Goal: Task Accomplishment & Management: Complete application form

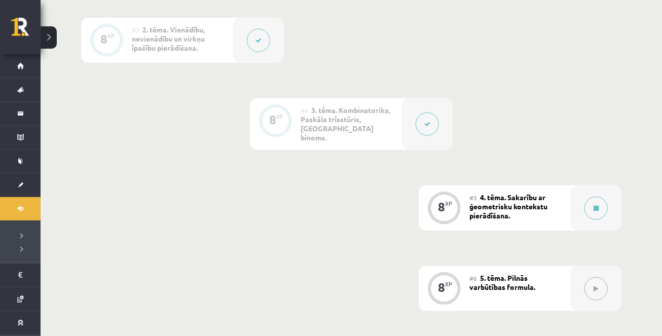
scroll to position [426, 0]
click at [591, 196] on button at bounding box center [596, 206] width 23 height 23
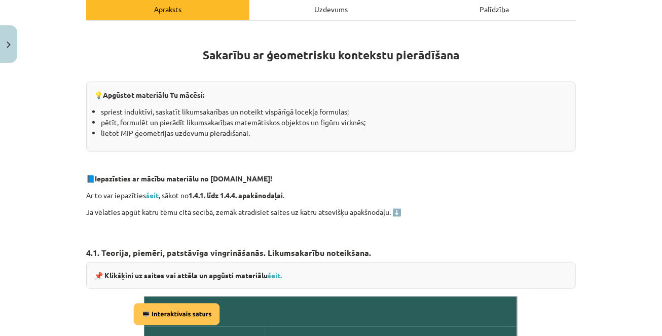
scroll to position [154, 0]
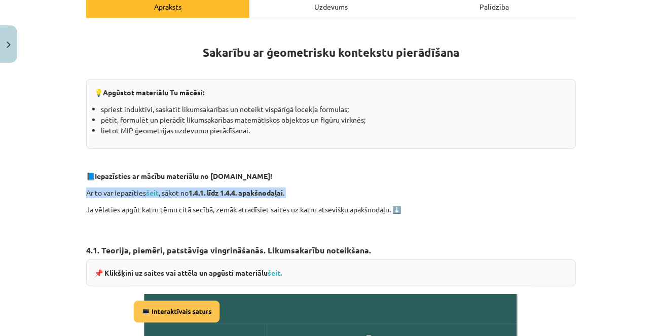
drag, startPoint x: 85, startPoint y: 193, endPoint x: 312, endPoint y: 198, distance: 227.8
click at [164, 191] on p "Ar to var iepazīties šeit , sākot no 1.4.1. līdz 1.4.4. apakšnodaļai ." at bounding box center [331, 193] width 490 height 11
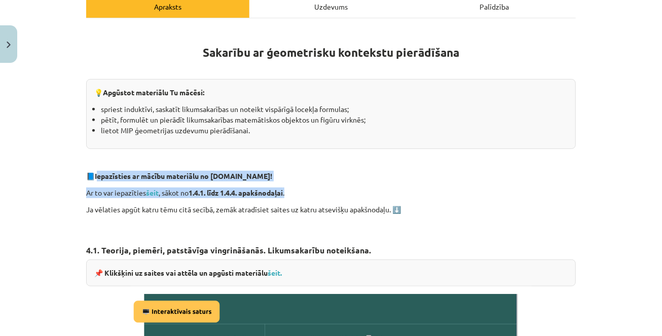
drag, startPoint x: 96, startPoint y: 173, endPoint x: 309, endPoint y: 196, distance: 213.7
copy div "epazīsties ar mācību materiālu no [DOMAIN_NAME]! Ar to var iepazīties šeit , sā…"
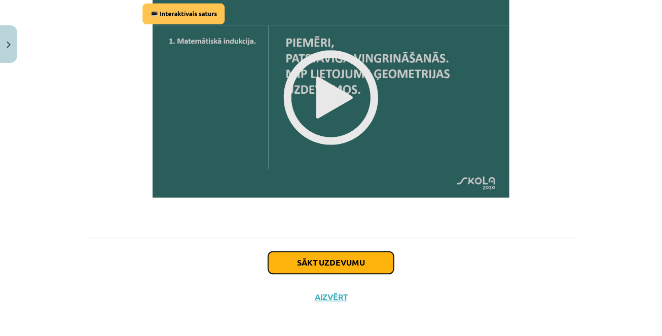
click at [335, 255] on button "Sākt uzdevumu" at bounding box center [331, 263] width 126 height 22
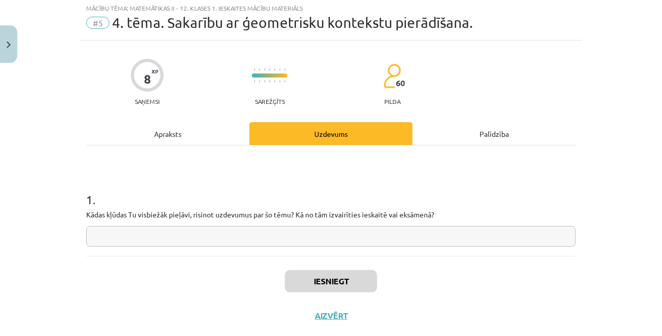
scroll to position [25, 0]
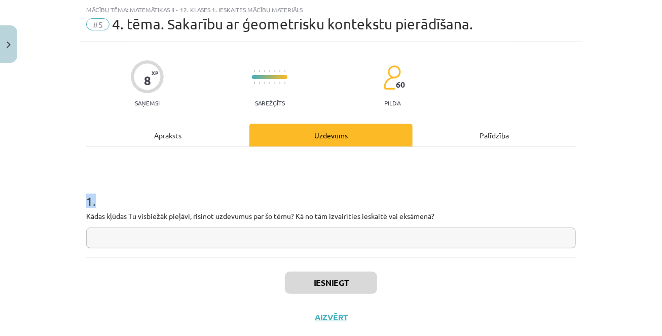
drag, startPoint x: 87, startPoint y: 201, endPoint x: 554, endPoint y: 222, distance: 467.1
click at [555, 222] on div "1 . Kādas kļūdas Tu visbiežāk pieļāvi, risinot uzdevumus par šo tēmu? Kā no tām…" at bounding box center [331, 213] width 490 height 72
copy h1 "1 ."
click at [258, 234] on input "text" at bounding box center [331, 238] width 490 height 21
paste input "**********"
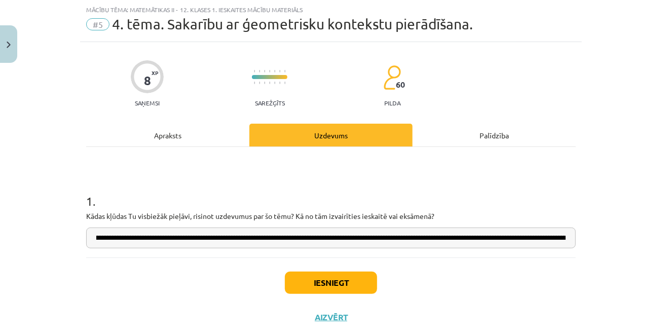
scroll to position [0, 697]
type input "**********"
click at [319, 285] on button "Iesniegt" at bounding box center [331, 283] width 92 height 22
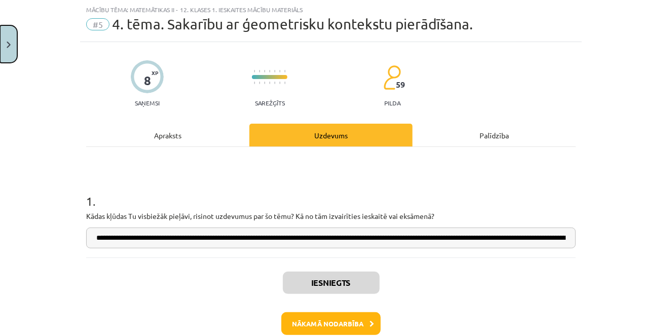
click at [2, 41] on button "Close" at bounding box center [8, 44] width 17 height 38
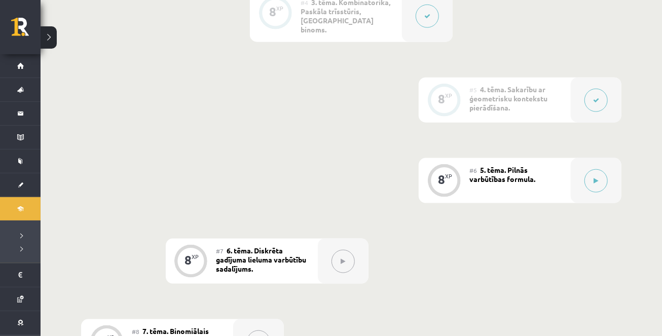
scroll to position [539, 0]
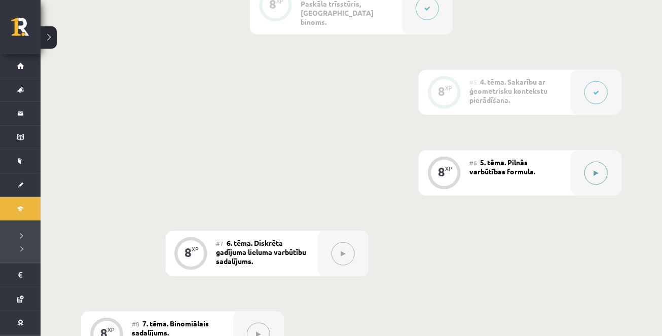
click at [597, 170] on icon at bounding box center [596, 173] width 5 height 6
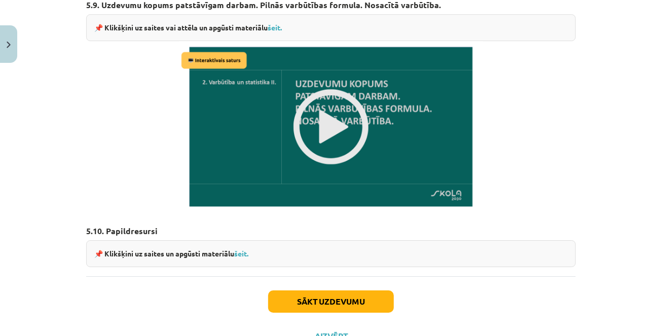
scroll to position [1509, 0]
